Goal: Information Seeking & Learning: Learn about a topic

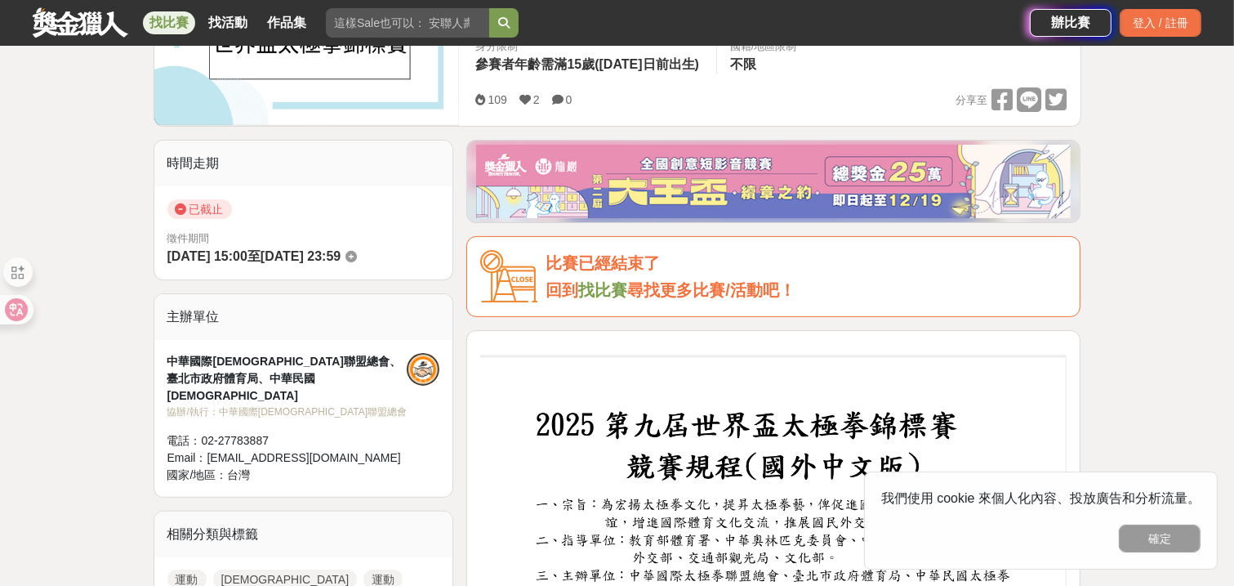
scroll to position [327, 0]
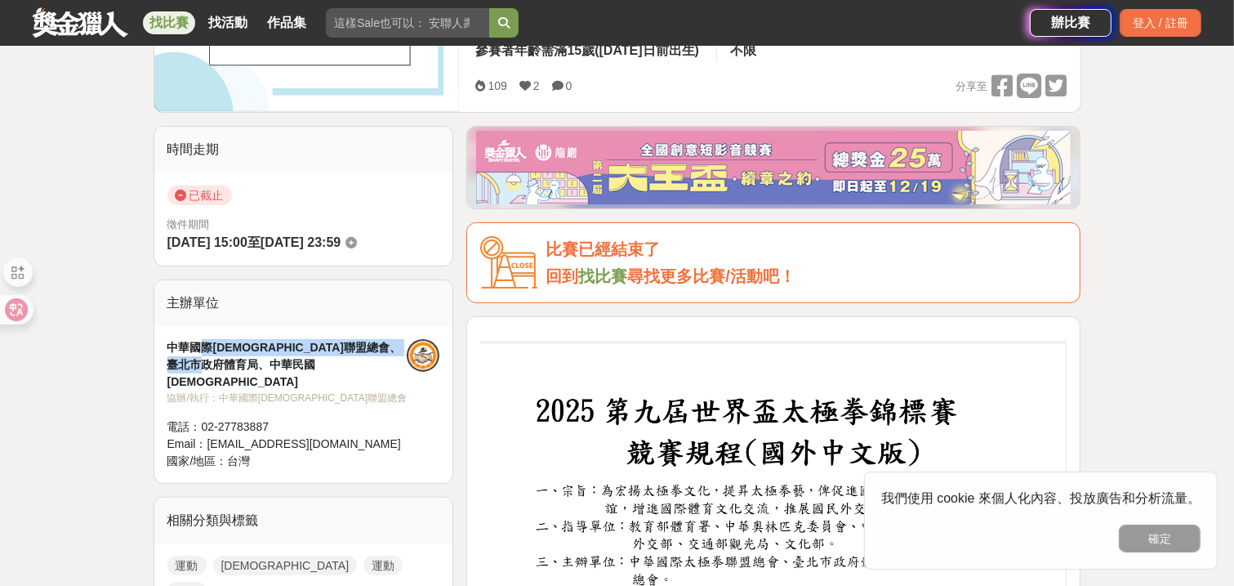
drag, startPoint x: 203, startPoint y: 346, endPoint x: 310, endPoint y: 359, distance: 108.6
click at [310, 359] on div "中華國際[DEMOGRAPHIC_DATA]聯盟總會、臺北市政府體育局、中華民國[DEMOGRAPHIC_DATA]" at bounding box center [287, 364] width 240 height 51
click at [256, 350] on div "中華國際[DEMOGRAPHIC_DATA]聯盟總會、臺北市政府體育局、中華民國[DEMOGRAPHIC_DATA]" at bounding box center [287, 364] width 240 height 51
drag, startPoint x: 209, startPoint y: 341, endPoint x: 294, endPoint y: 340, distance: 85.0
click at [294, 340] on div "中華國際[DEMOGRAPHIC_DATA]聯盟總會、臺北市政府體育局、中華民國[DEMOGRAPHIC_DATA]" at bounding box center [287, 364] width 240 height 51
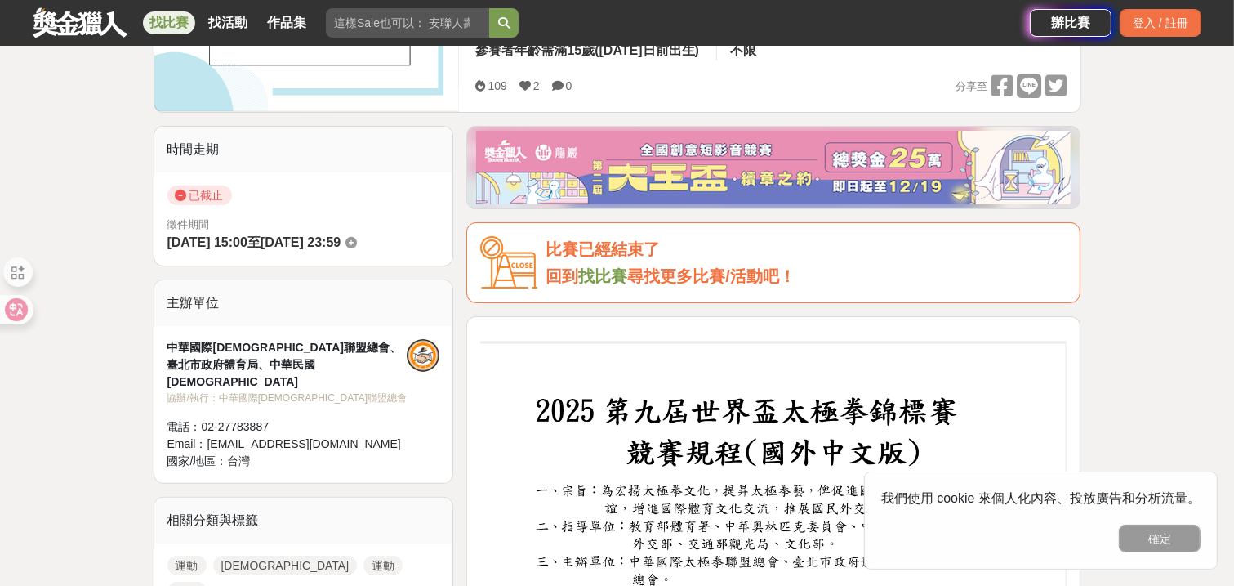
click at [306, 341] on div "中華國際[DEMOGRAPHIC_DATA]聯盟總會、臺北市政府體育局、中華民國[DEMOGRAPHIC_DATA]" at bounding box center [287, 364] width 240 height 51
drag, startPoint x: 301, startPoint y: 347, endPoint x: 360, endPoint y: 363, distance: 60.8
click at [377, 363] on div "中華國際[DEMOGRAPHIC_DATA]聯盟總會、臺北市政府體育局、中華民國[DEMOGRAPHIC_DATA]" at bounding box center [287, 364] width 240 height 51
click at [260, 359] on div "中華國際[DEMOGRAPHIC_DATA]聯盟總會、臺北市政府體育局、中華民國[DEMOGRAPHIC_DATA]" at bounding box center [287, 364] width 240 height 51
click at [317, 343] on div "中華國際[DEMOGRAPHIC_DATA]聯盟總會、臺北市政府體育局、中華民國[DEMOGRAPHIC_DATA]" at bounding box center [287, 364] width 240 height 51
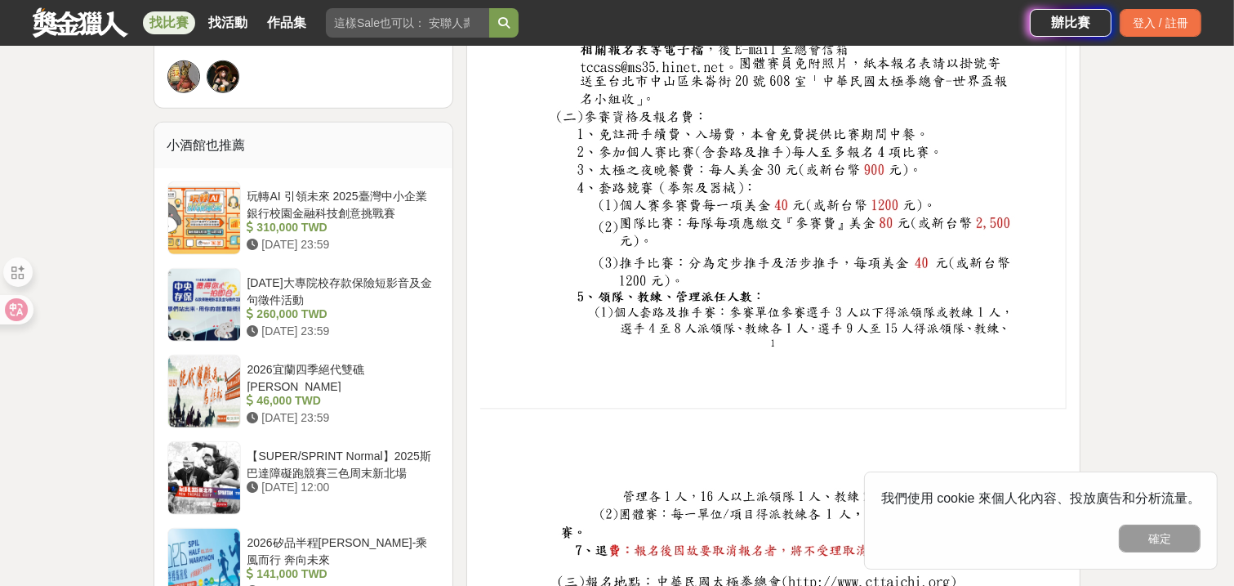
scroll to position [915, 0]
